Goal: Task Accomplishment & Management: Manage account settings

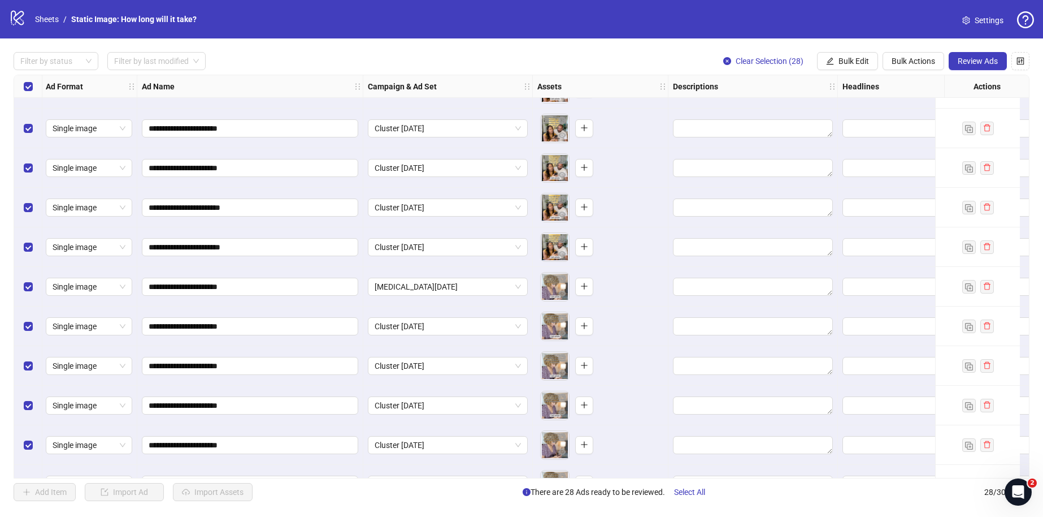
scroll to position [0, 1]
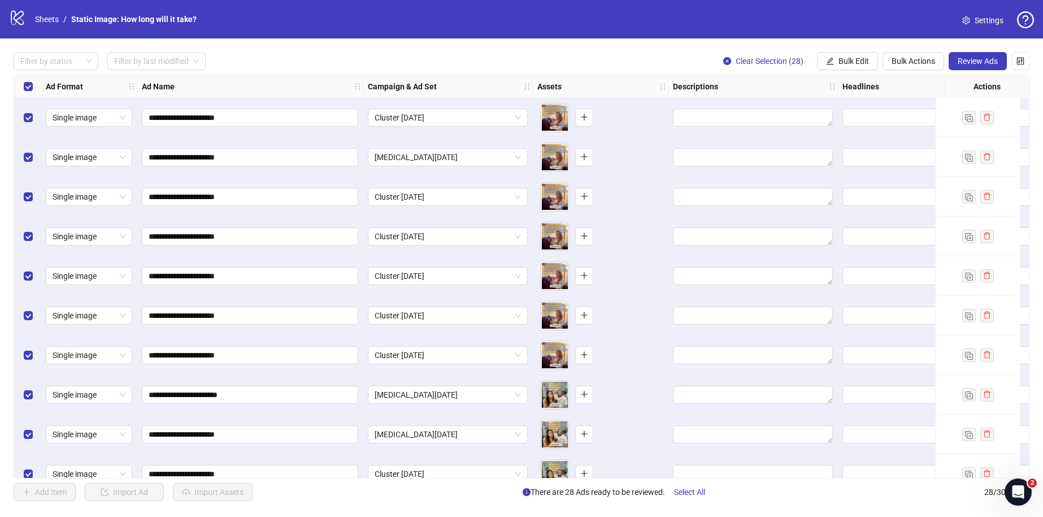
click at [979, 19] on span "Settings" at bounding box center [989, 20] width 29 height 12
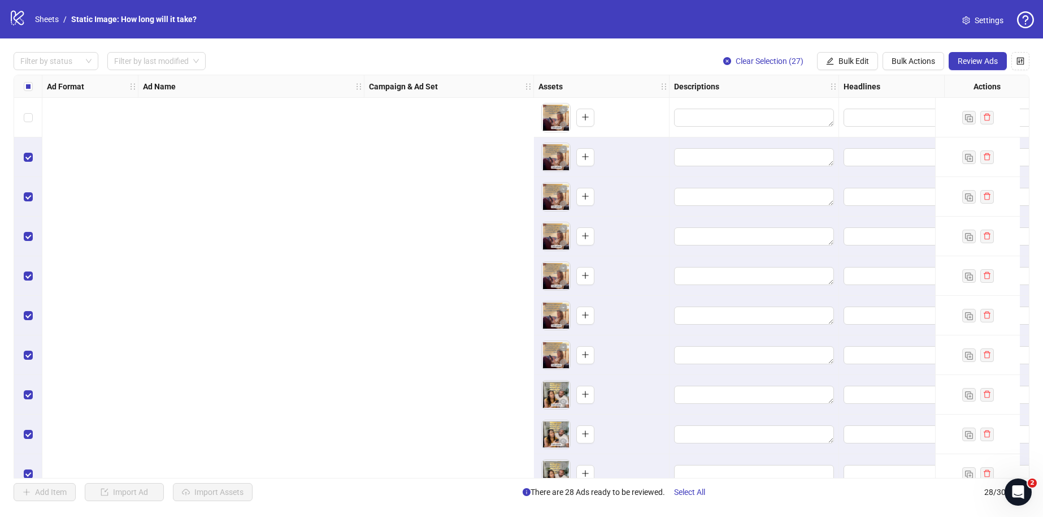
scroll to position [0, 842]
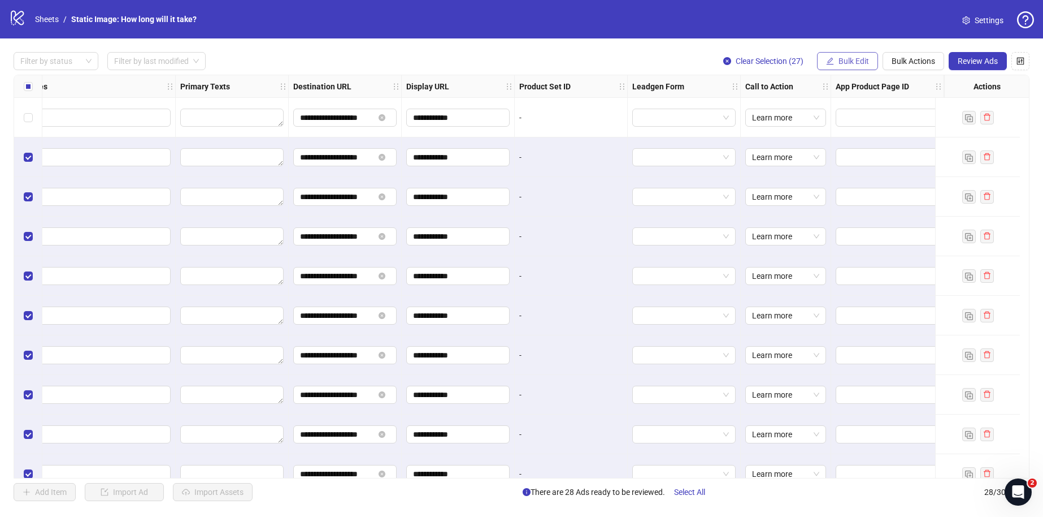
click at [837, 62] on button "Bulk Edit" at bounding box center [847, 61] width 61 height 18
click at [919, 67] on button "Bulk Actions" at bounding box center [914, 61] width 62 height 18
click at [914, 83] on span "Delete" at bounding box center [929, 84] width 77 height 12
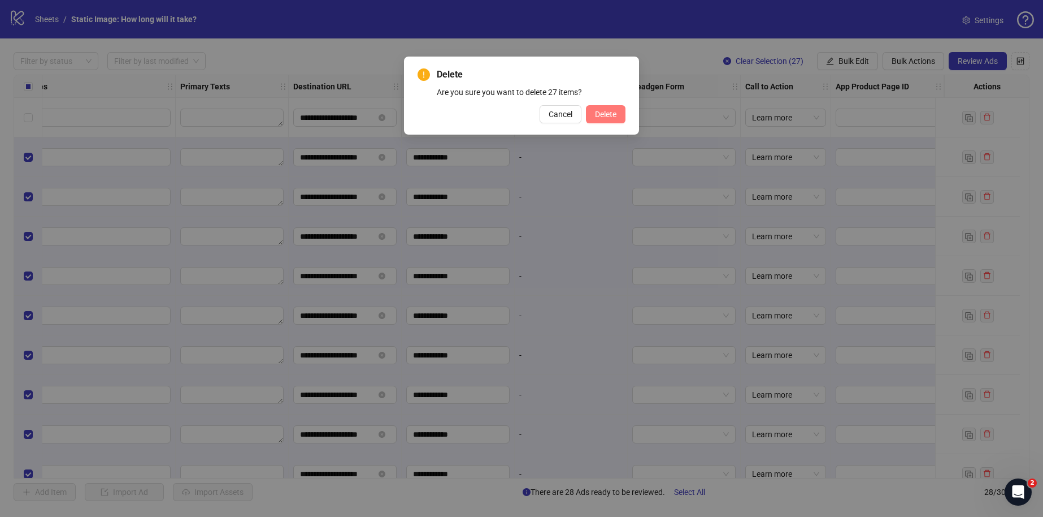
click at [618, 119] on button "Delete" at bounding box center [606, 114] width 40 height 18
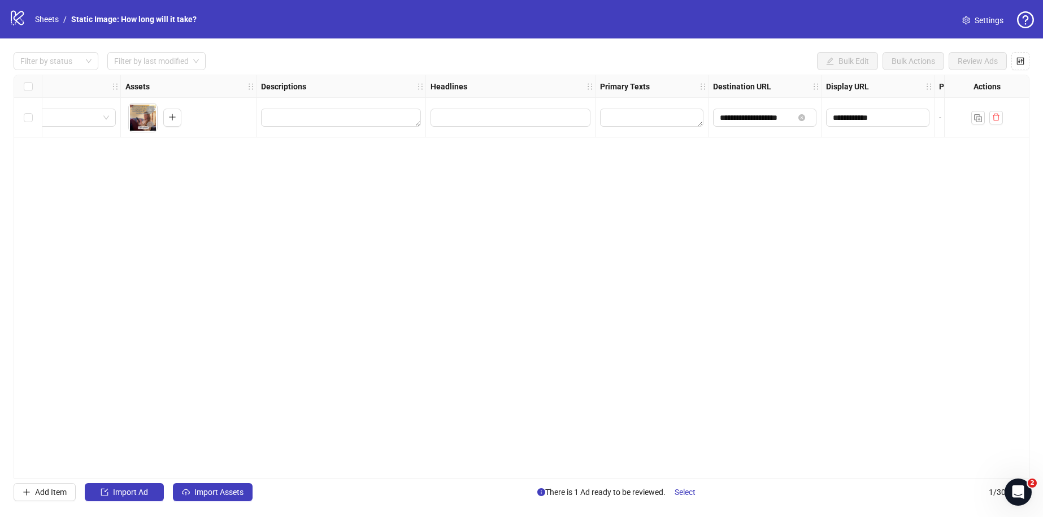
scroll to position [0, 0]
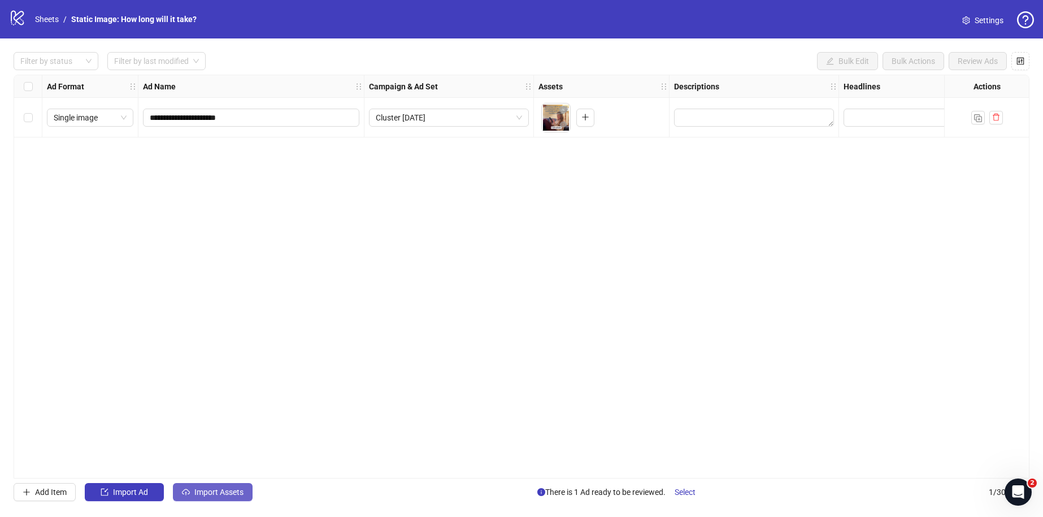
click at [212, 486] on button "Import Assets" at bounding box center [213, 492] width 80 height 18
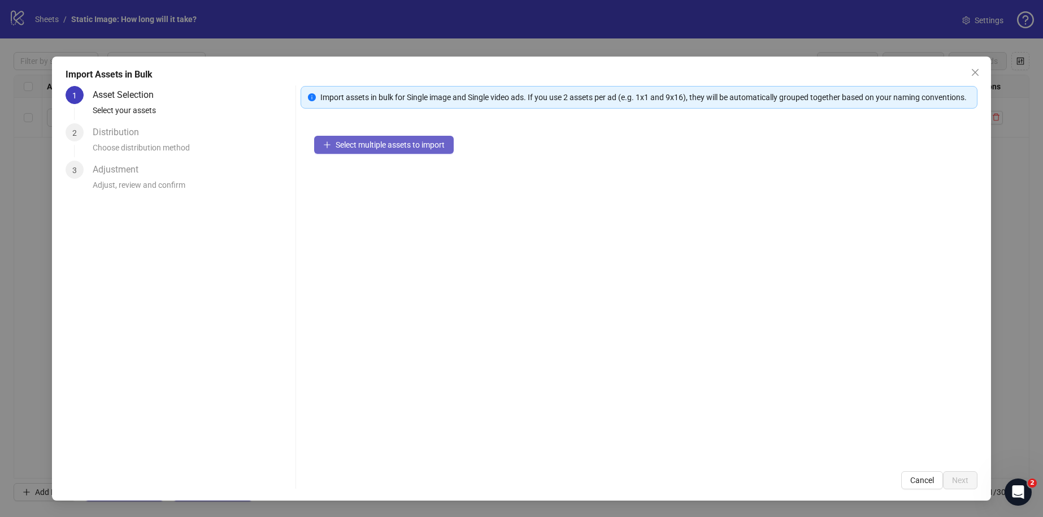
click at [363, 151] on button "Select multiple assets to import" at bounding box center [384, 145] width 140 height 18
